Goal: Task Accomplishment & Management: Complete application form

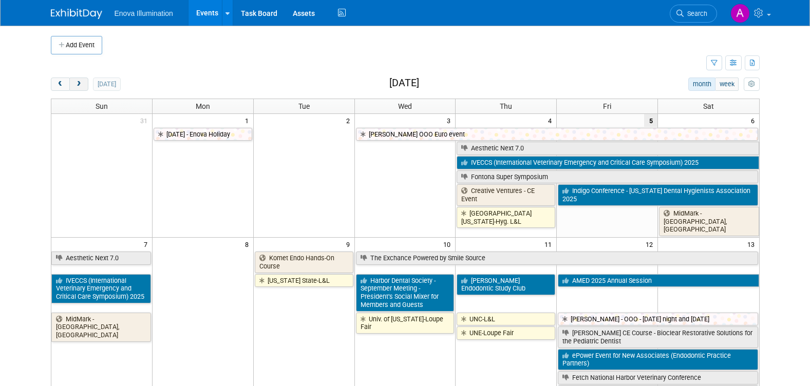
click at [76, 84] on span "next" at bounding box center [79, 84] width 8 height 7
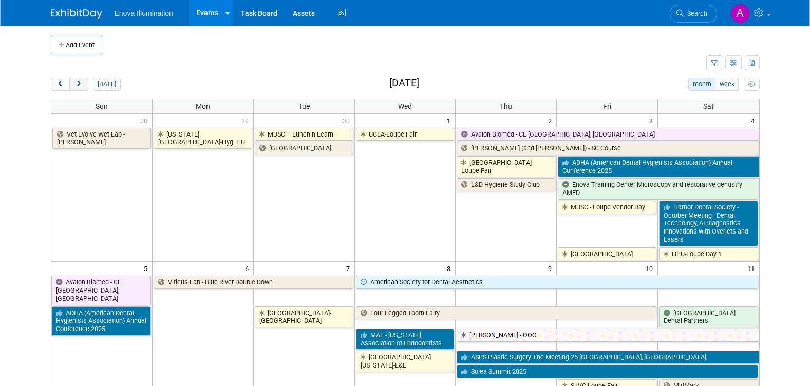
click at [80, 84] on span "next" at bounding box center [79, 84] width 8 height 7
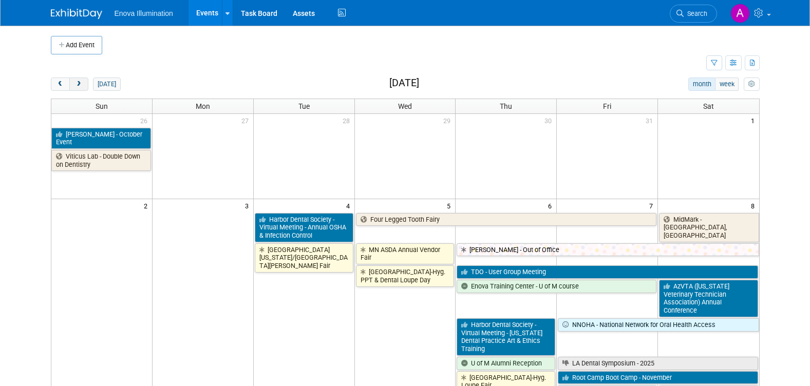
click at [80, 84] on span "next" at bounding box center [79, 84] width 8 height 7
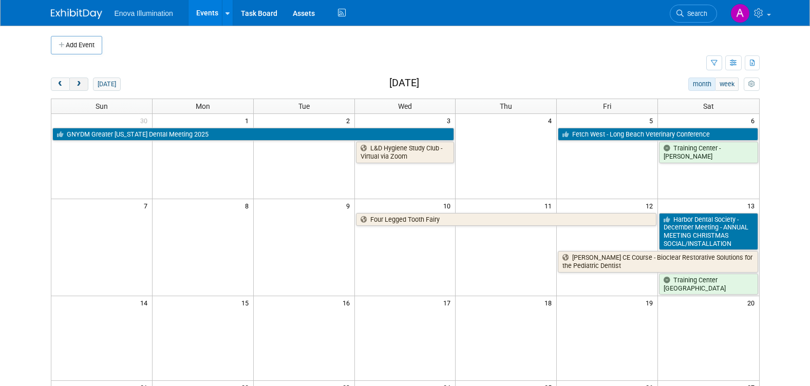
click at [80, 84] on span "next" at bounding box center [79, 84] width 8 height 7
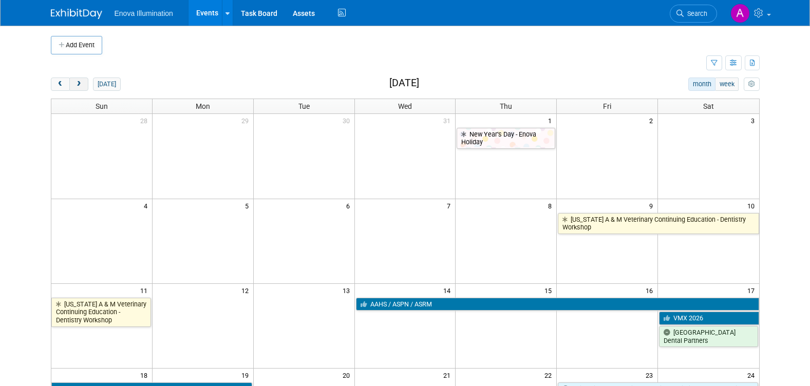
click at [81, 84] on span "next" at bounding box center [79, 84] width 8 height 7
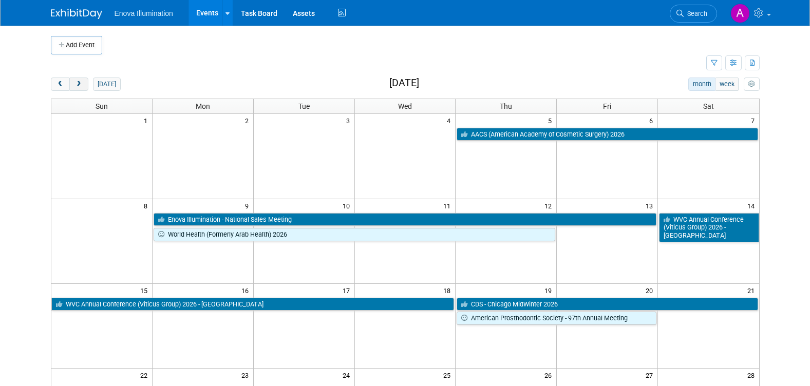
click at [81, 84] on span "next" at bounding box center [79, 84] width 8 height 7
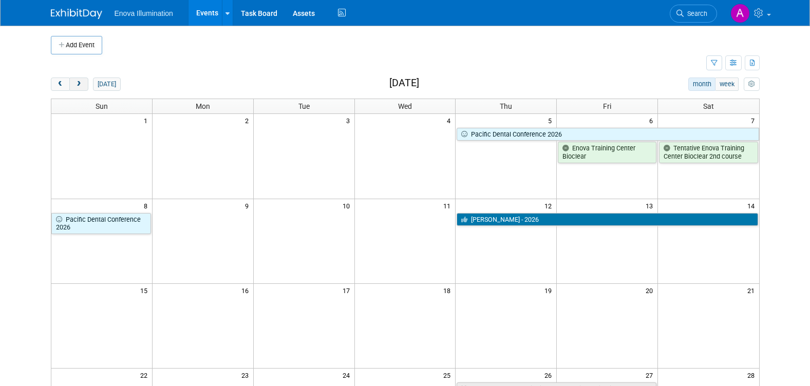
click at [82, 84] on span "next" at bounding box center [79, 84] width 8 height 7
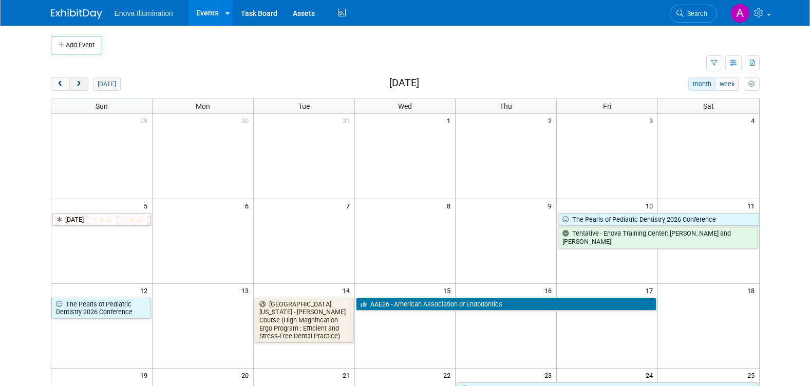
click at [82, 84] on span "next" at bounding box center [79, 84] width 8 height 7
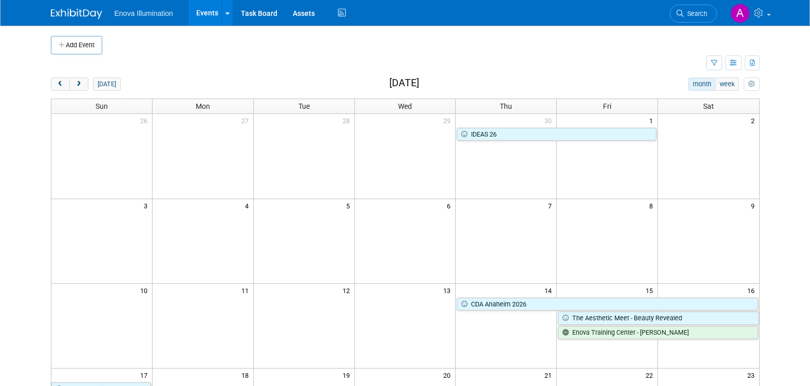
click at [601, 228] on td at bounding box center [606, 241] width 101 height 85
click at [61, 86] on span "prev" at bounding box center [60, 84] width 8 height 7
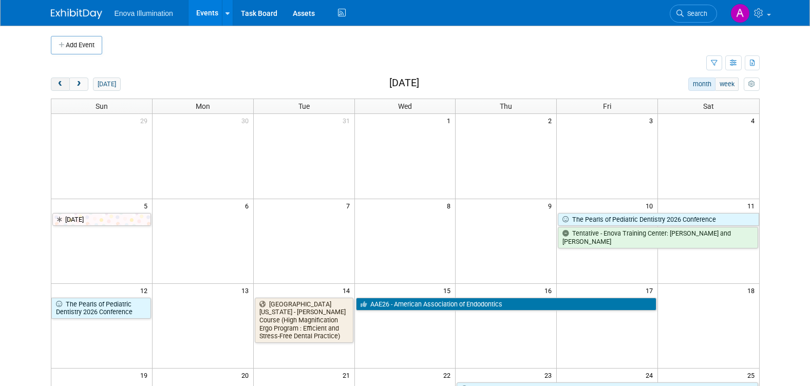
click at [61, 86] on span "prev" at bounding box center [60, 84] width 8 height 7
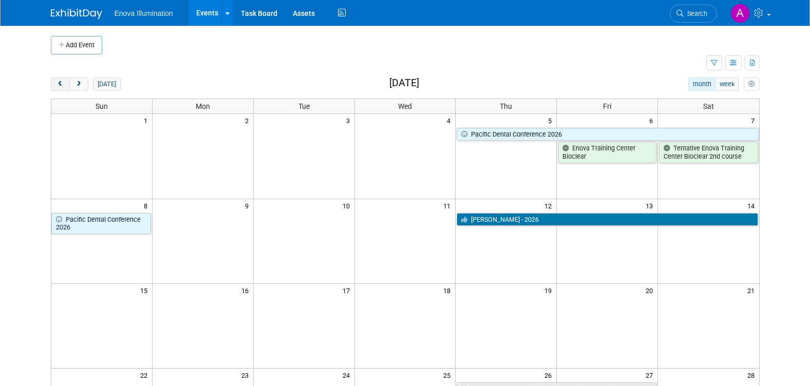
click at [61, 86] on span "prev" at bounding box center [60, 84] width 8 height 7
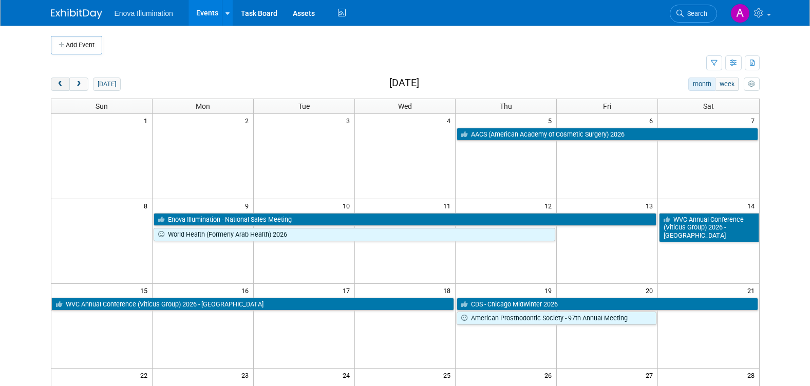
click at [61, 86] on span "prev" at bounding box center [60, 84] width 8 height 7
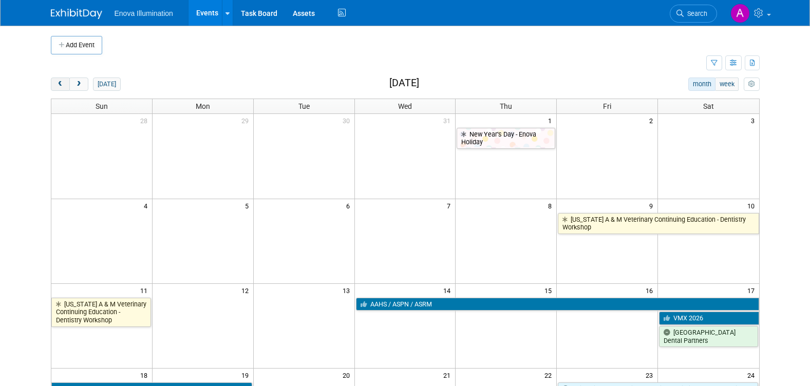
click at [61, 86] on span "prev" at bounding box center [60, 84] width 8 height 7
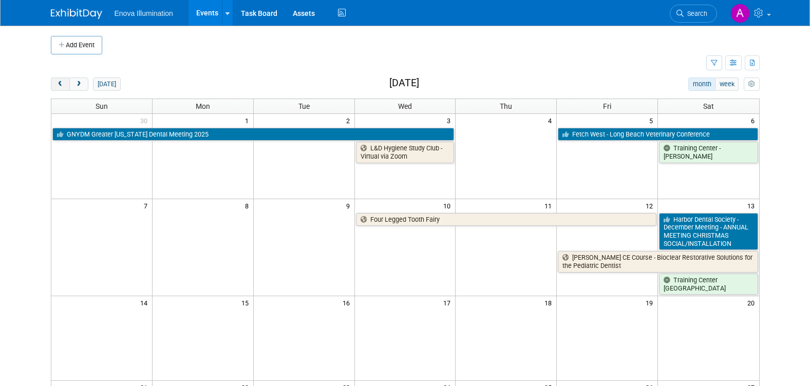
click at [61, 86] on span "prev" at bounding box center [60, 84] width 8 height 7
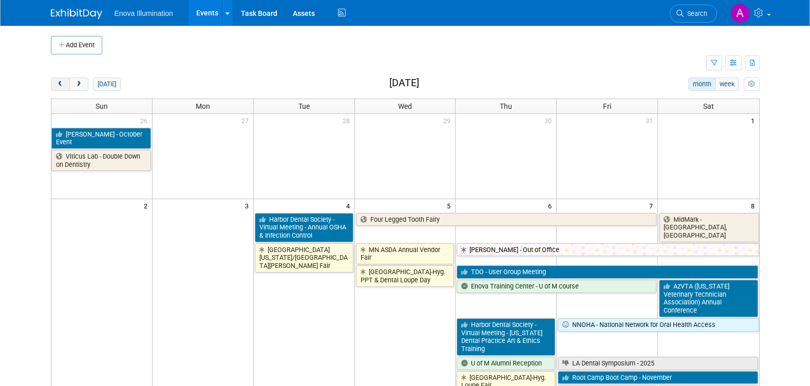
click at [61, 86] on span "prev" at bounding box center [60, 84] width 8 height 7
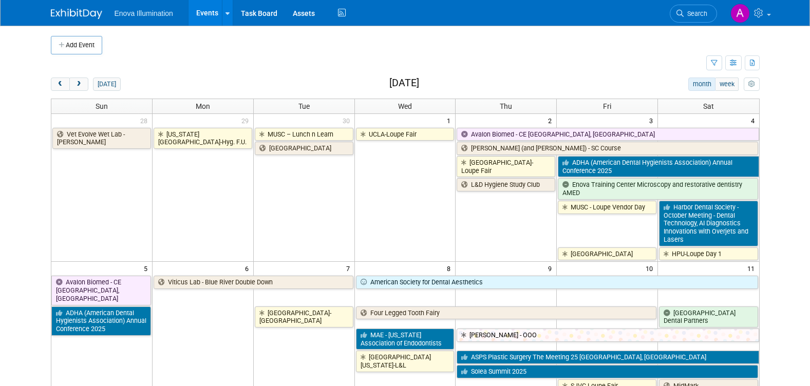
click at [87, 45] on button "Add Event" at bounding box center [76, 45] width 51 height 18
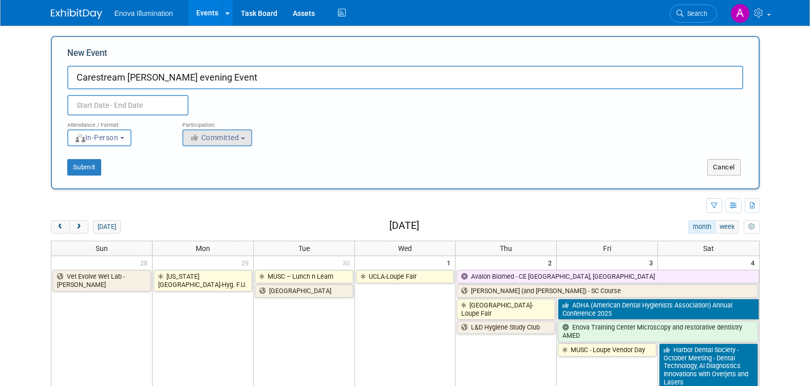
type input "Carestream Dr. Kuhn evening Event"
click at [239, 141] on span "Committed" at bounding box center [214, 137] width 50 height 8
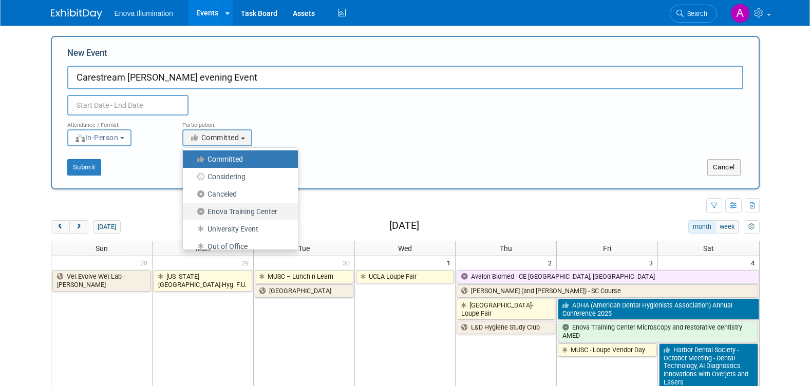
click at [244, 212] on label "Enova Training Center" at bounding box center [238, 211] width 100 height 13
click at [192, 212] on input "Enova Training Center" at bounding box center [188, 211] width 7 height 7
select select "102"
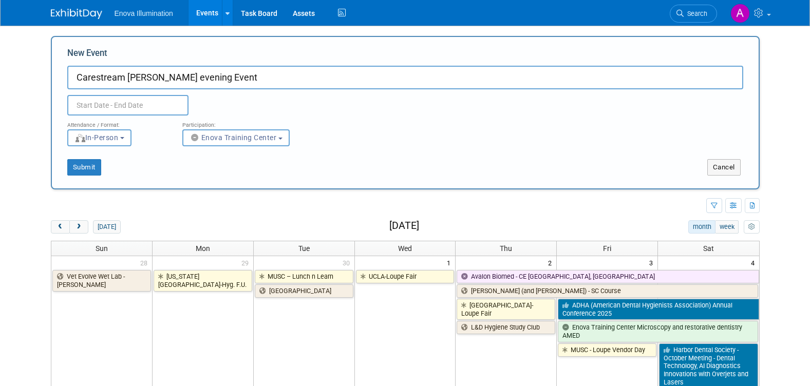
click at [120, 105] on input "text" at bounding box center [127, 105] width 121 height 21
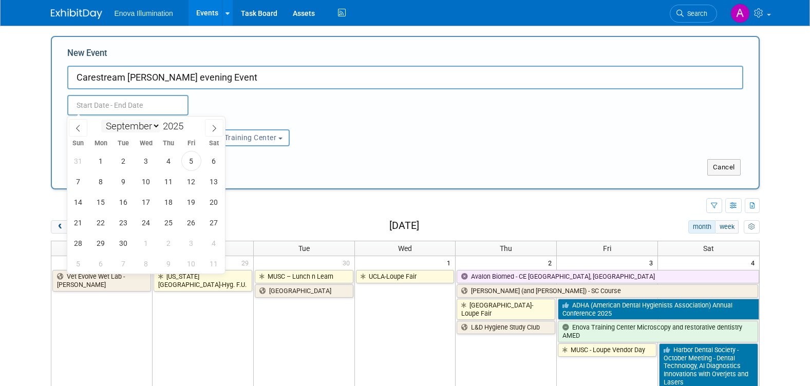
click at [153, 125] on select "January February March April May June July August September October November De…" at bounding box center [130, 126] width 59 height 13
select select "9"
click at [101, 120] on select "January February March April May June July August September October November De…" at bounding box center [130, 126] width 59 height 13
click at [150, 204] on span "15" at bounding box center [146, 202] width 20 height 20
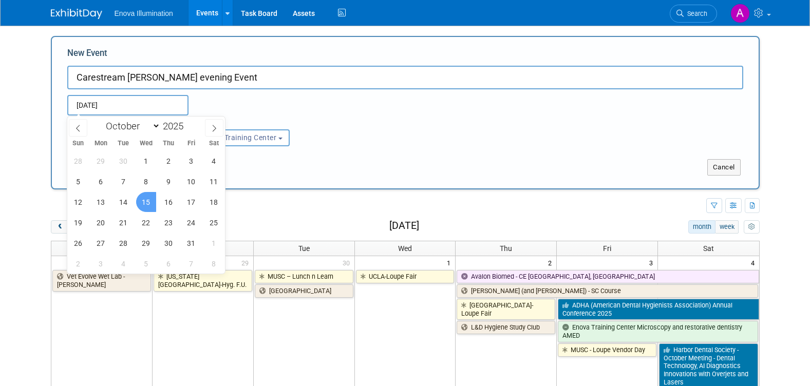
type input "Oct 15, 2025 to Oct 15, 2025"
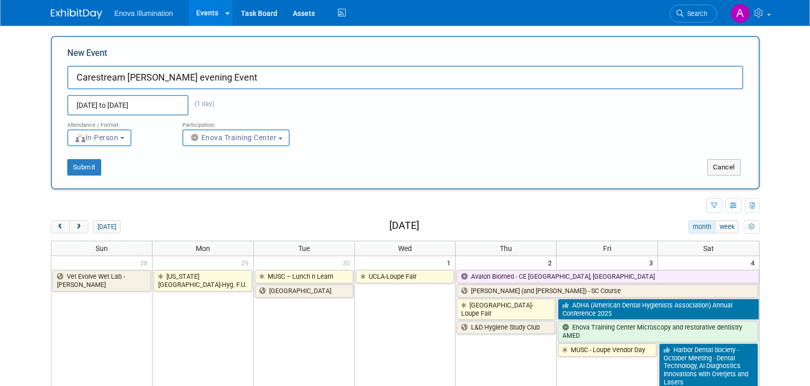
click at [251, 76] on input "Carestream Dr. Kuhn evening Event" at bounding box center [405, 78] width 676 height 24
type input "Carestream Dr. Kuhn evening Event 6-9"
click at [92, 168] on button "Submit" at bounding box center [84, 167] width 34 height 16
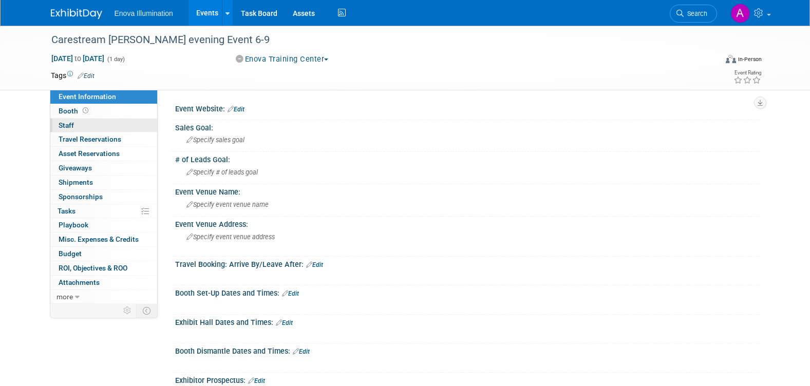
click at [93, 126] on link "0 Staff 0" at bounding box center [103, 126] width 107 height 14
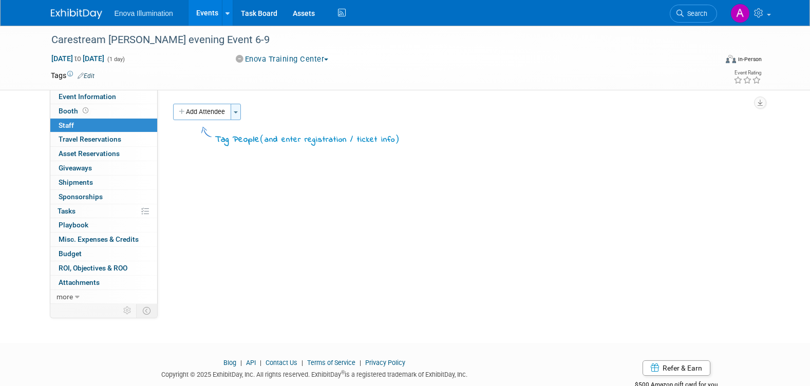
click at [234, 112] on button "Toggle Dropdown" at bounding box center [235, 112] width 10 height 16
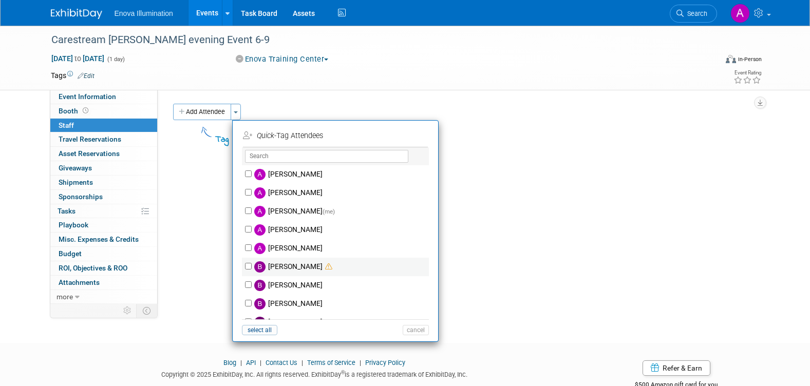
click at [252, 264] on label "[PERSON_NAME]" at bounding box center [342, 267] width 181 height 18
click at [251, 264] on input "[PERSON_NAME]" at bounding box center [248, 266] width 7 height 7
checkbox input "true"
click at [412, 134] on button "Apply" at bounding box center [411, 135] width 31 height 15
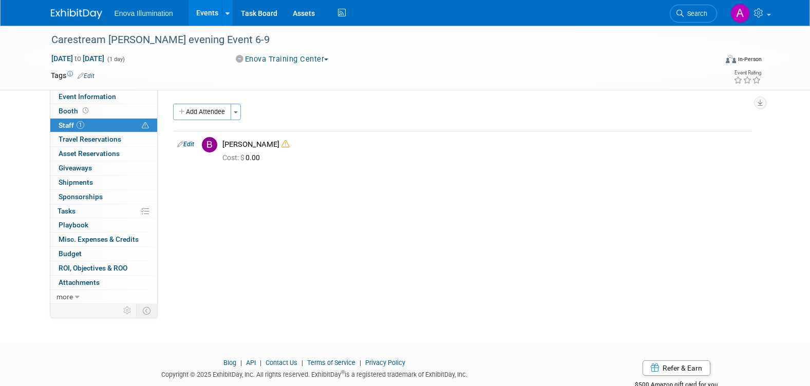
click at [70, 13] on img at bounding box center [76, 14] width 51 height 10
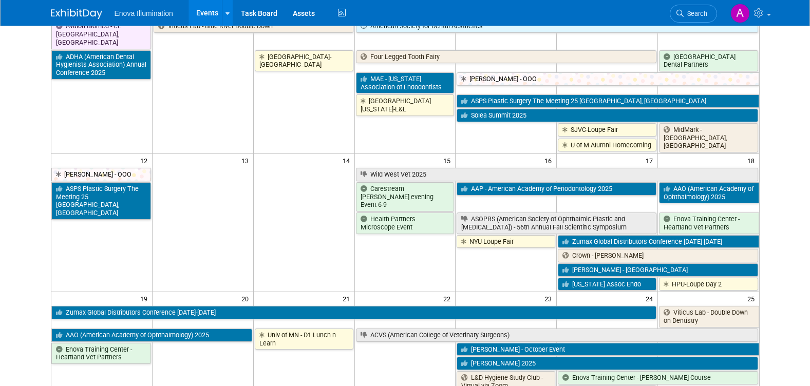
scroll to position [257, 0]
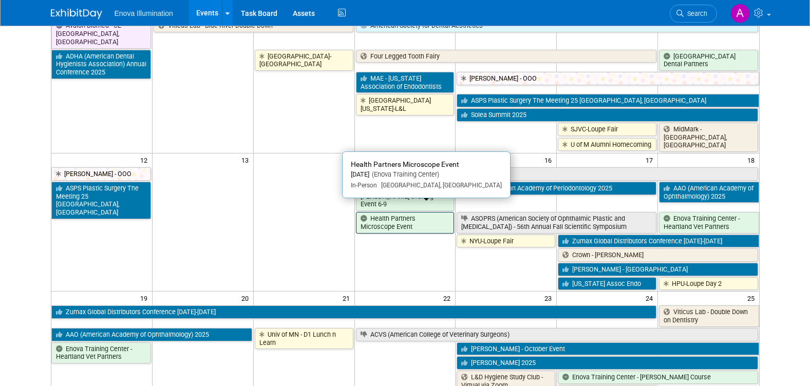
click at [416, 214] on link "Health Partners Microscope Event" at bounding box center [405, 222] width 99 height 21
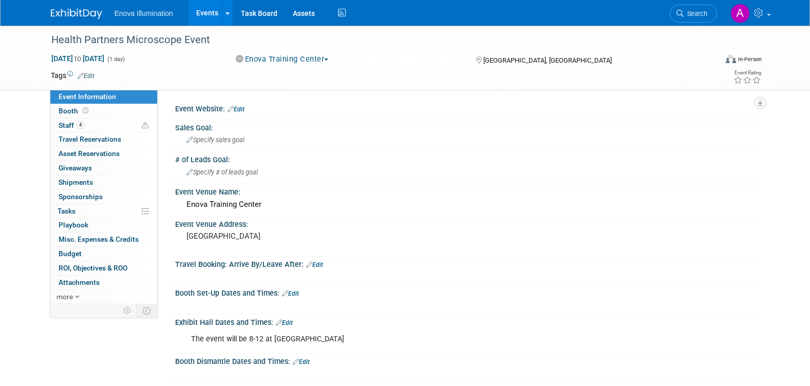
click at [70, 11] on img at bounding box center [76, 14] width 51 height 10
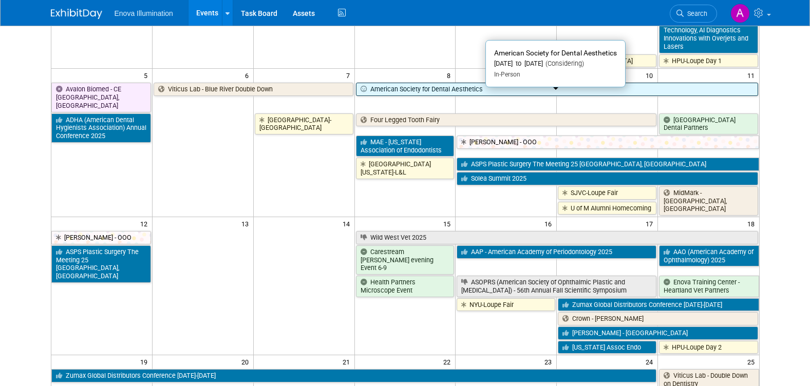
scroll to position [205, 0]
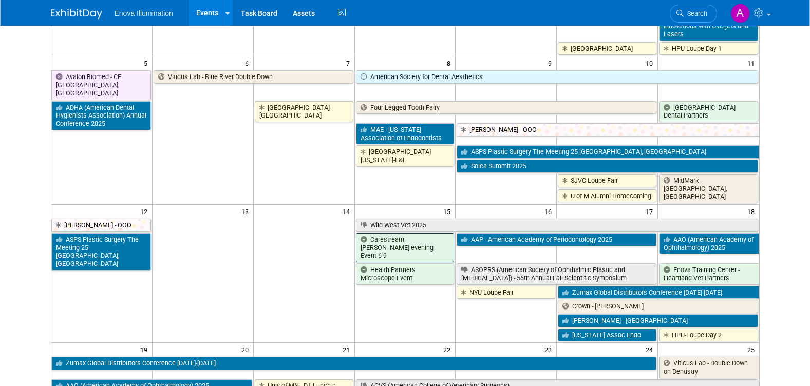
click at [431, 240] on link "Carestream [PERSON_NAME] evening Event 6-9" at bounding box center [405, 247] width 99 height 29
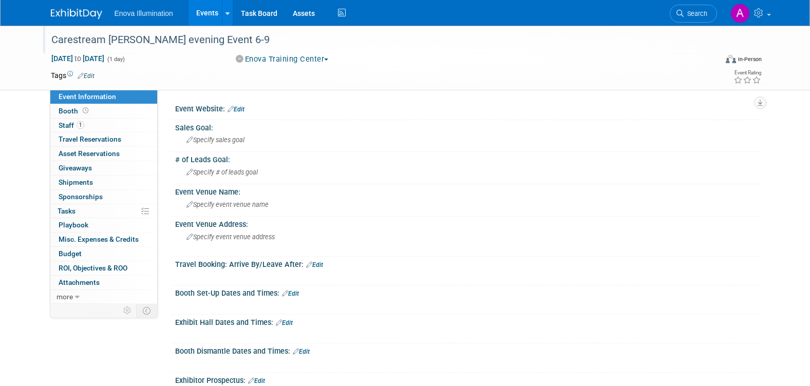
click at [165, 41] on div "Carestream [PERSON_NAME] evening Event 6-9" at bounding box center [374, 40] width 653 height 18
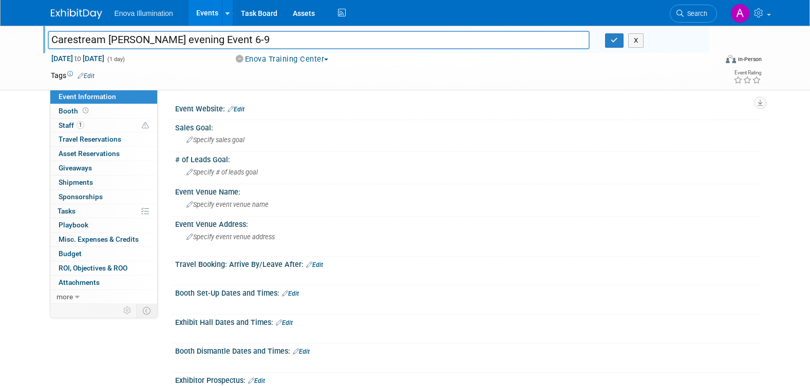
click at [146, 37] on input "Carestream [PERSON_NAME] evening Event 6-9" at bounding box center [319, 40] width 542 height 18
type input "Carestream [PERSON_NAME] evening Event 6-9"
click at [618, 40] on button "button" at bounding box center [614, 40] width 18 height 14
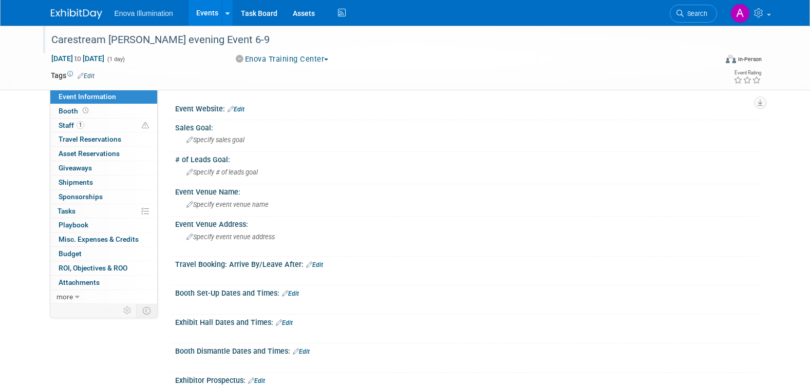
click at [67, 10] on img at bounding box center [76, 14] width 51 height 10
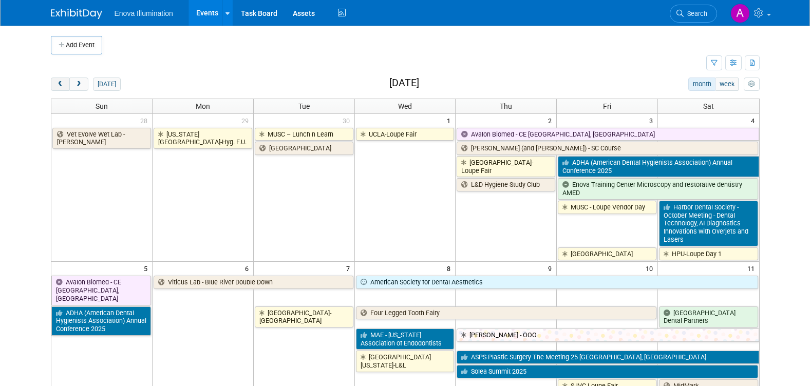
click at [61, 88] on button "prev" at bounding box center [60, 84] width 19 height 13
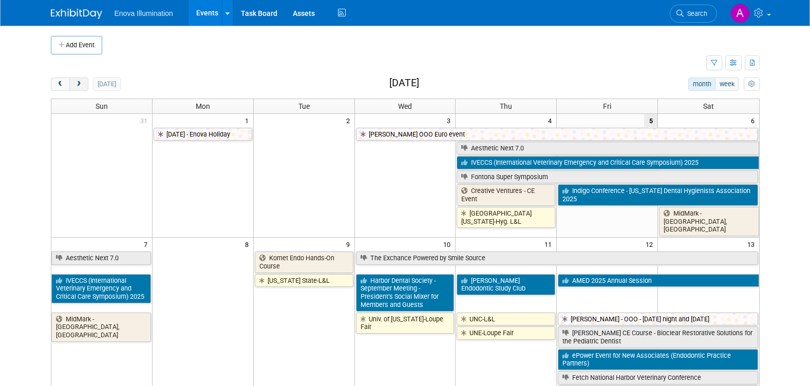
click at [82, 83] on span "next" at bounding box center [79, 84] width 8 height 7
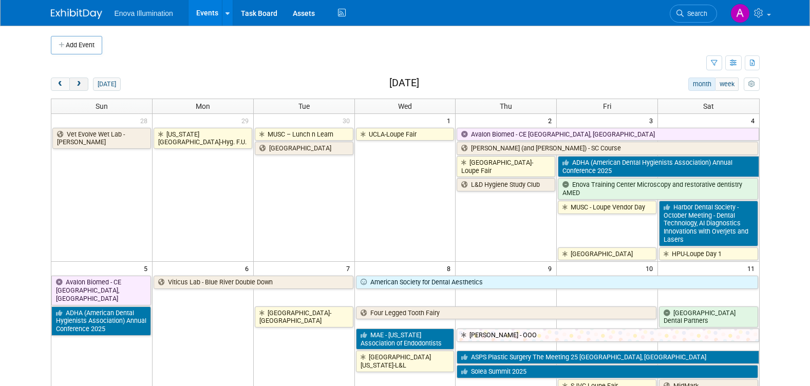
click at [82, 84] on span "next" at bounding box center [79, 84] width 8 height 7
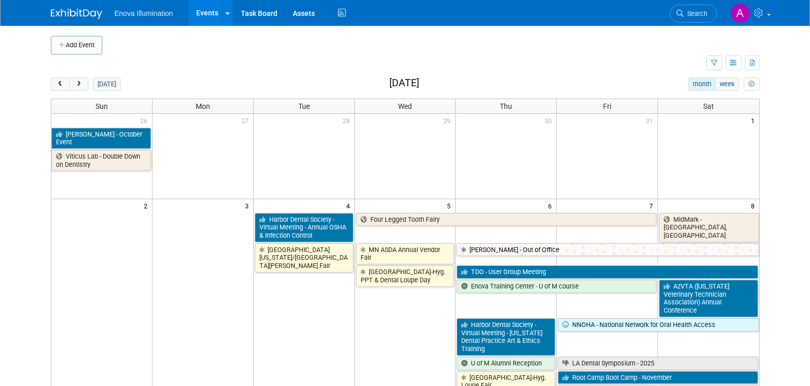
click at [94, 11] on img at bounding box center [76, 14] width 51 height 10
